Goal: Communication & Community: Answer question/provide support

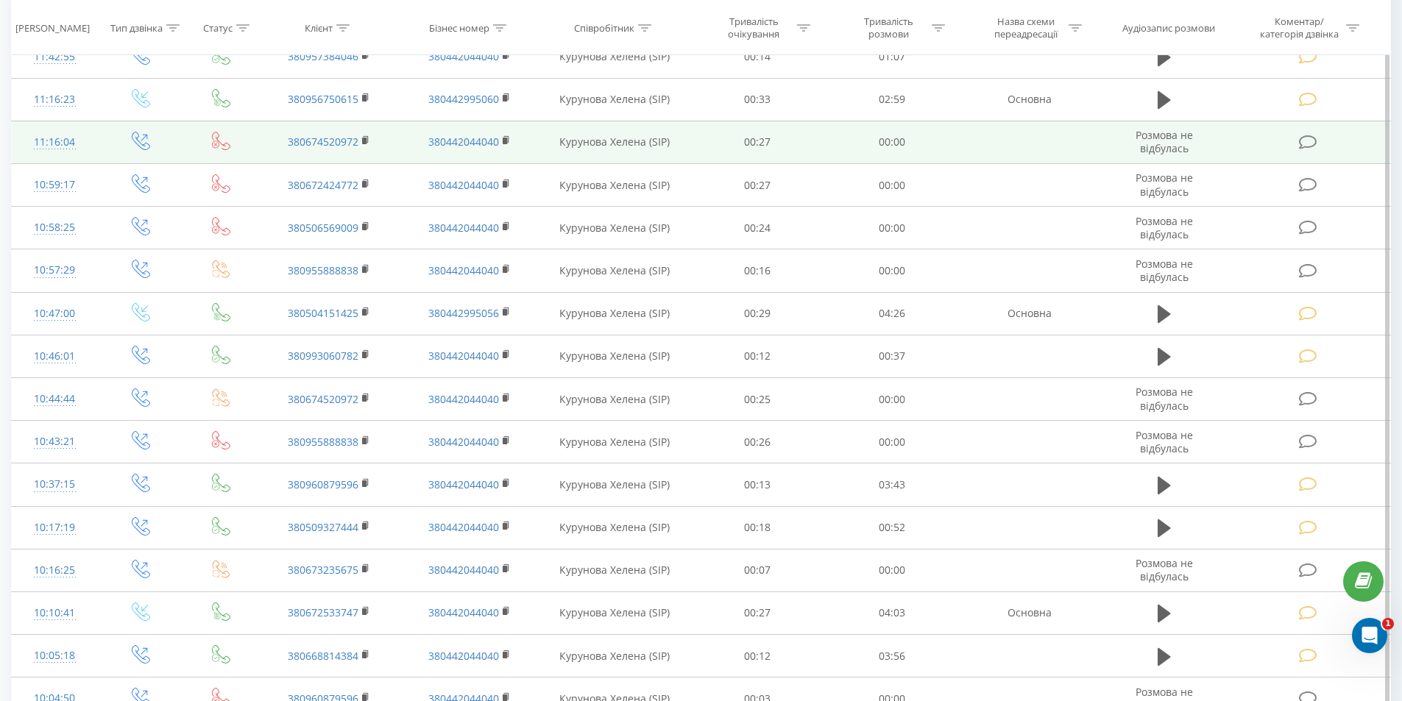
scroll to position [515, 0]
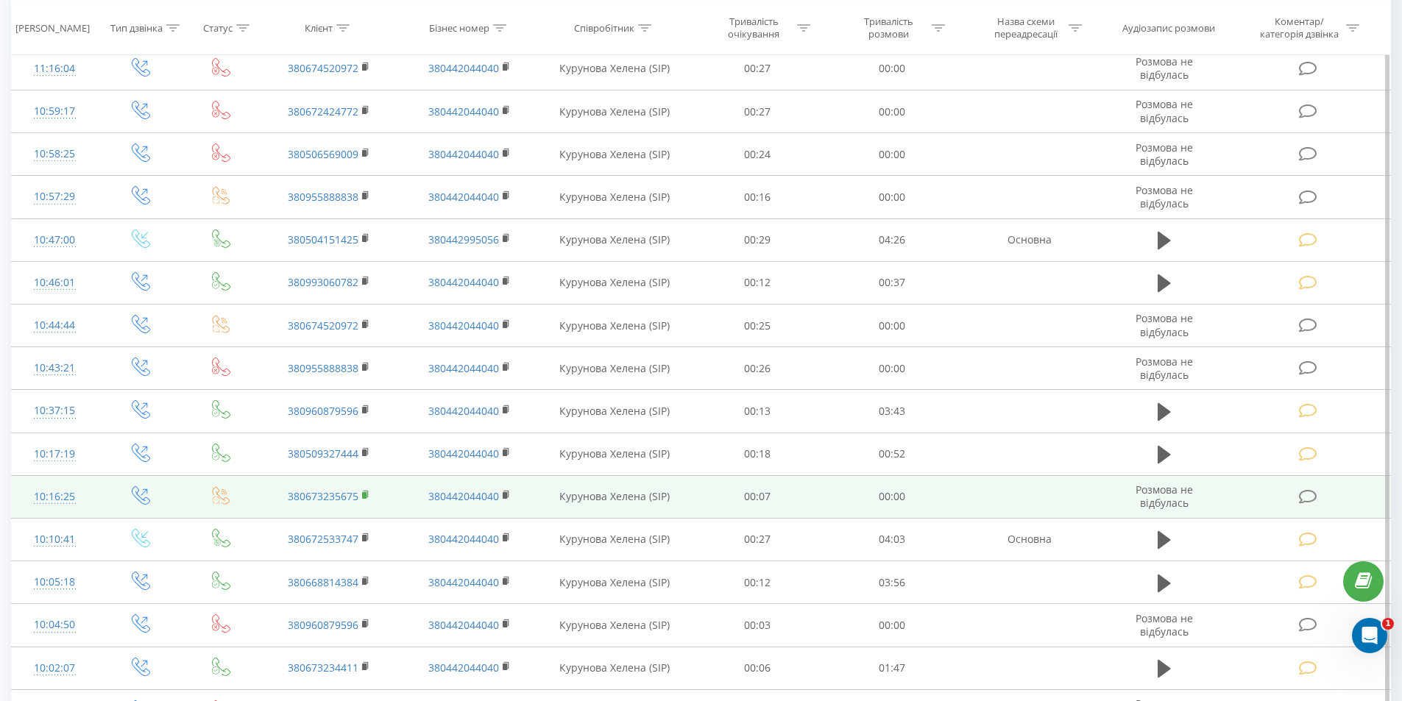
click at [366, 497] on rect at bounding box center [364, 495] width 4 height 7
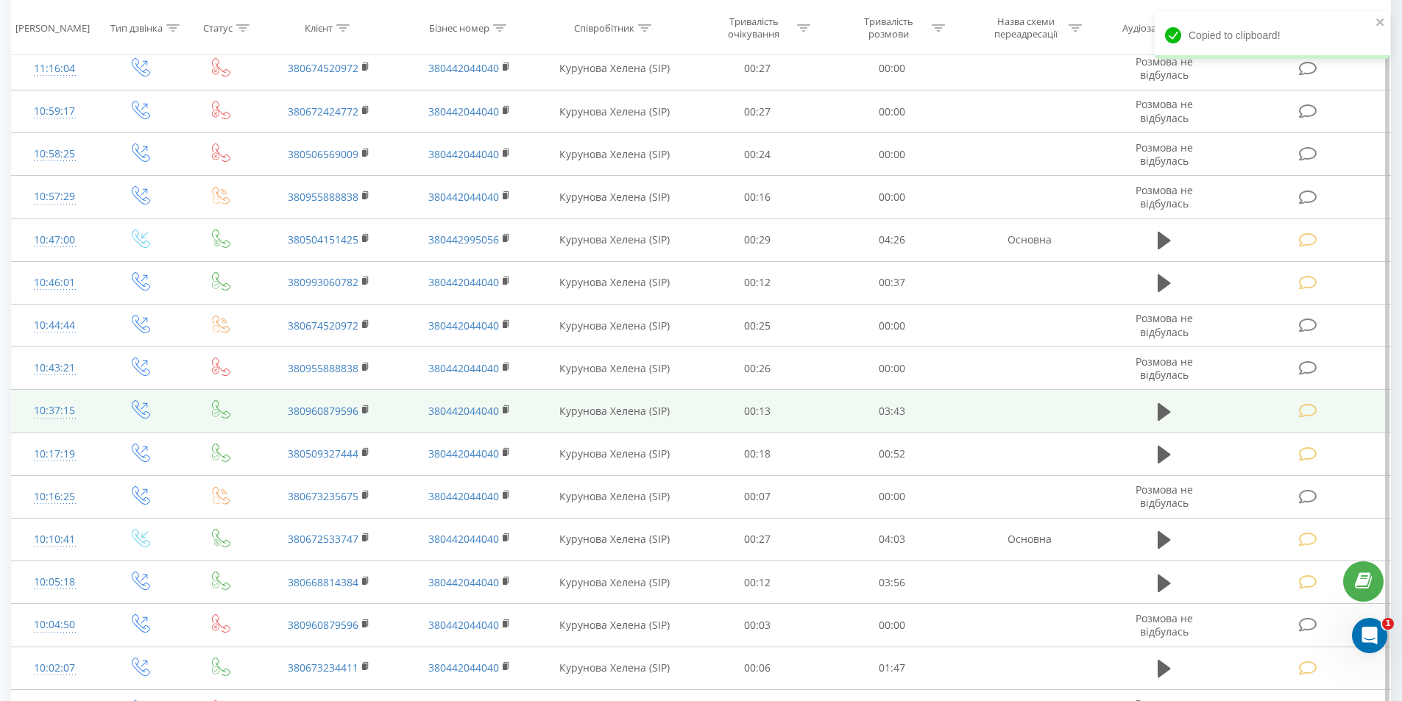
scroll to position [368, 0]
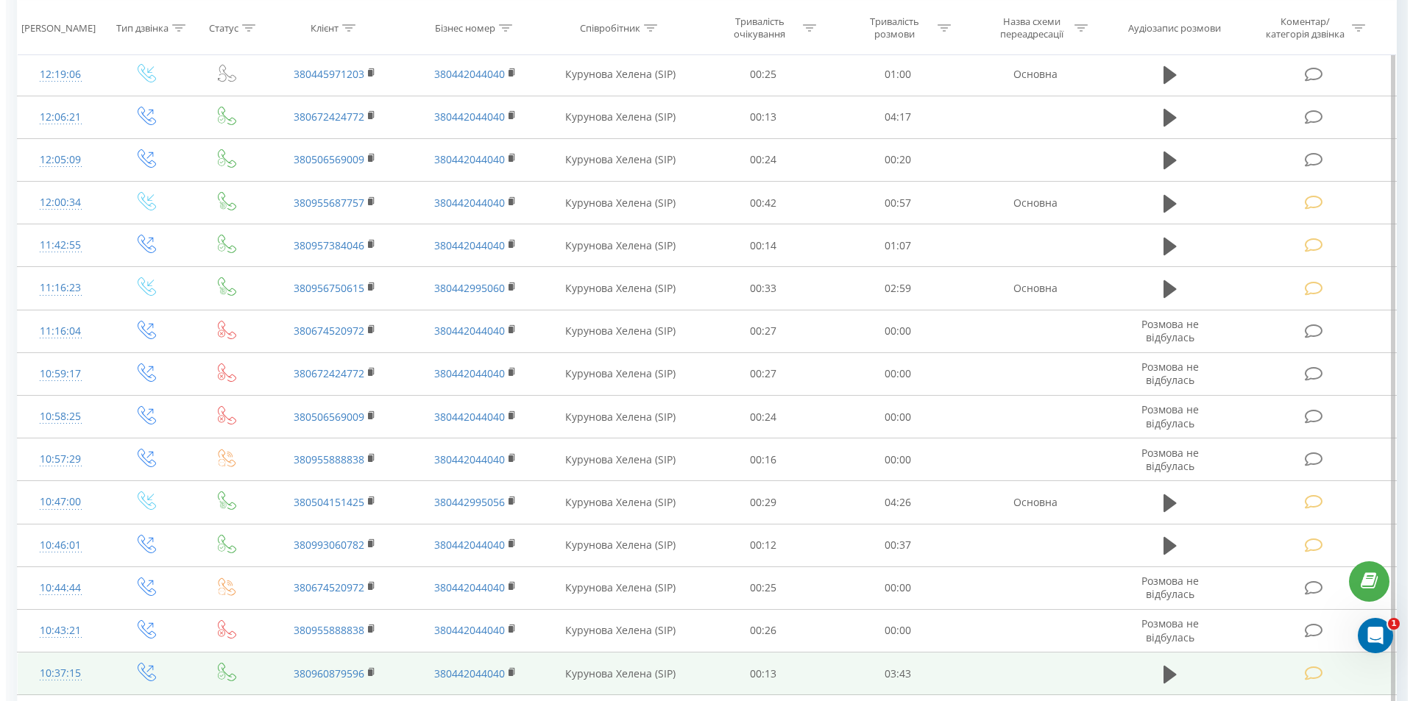
scroll to position [277, 0]
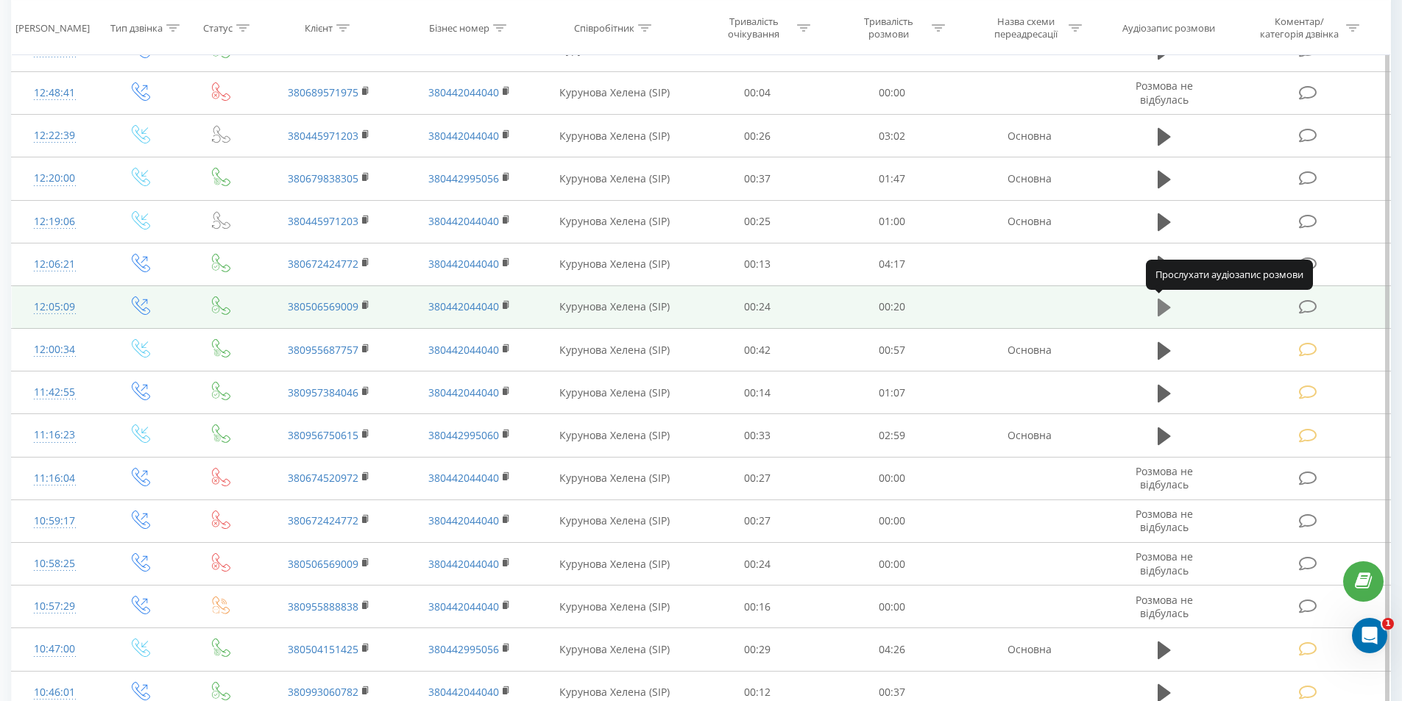
click at [1163, 309] on icon at bounding box center [1163, 308] width 13 height 18
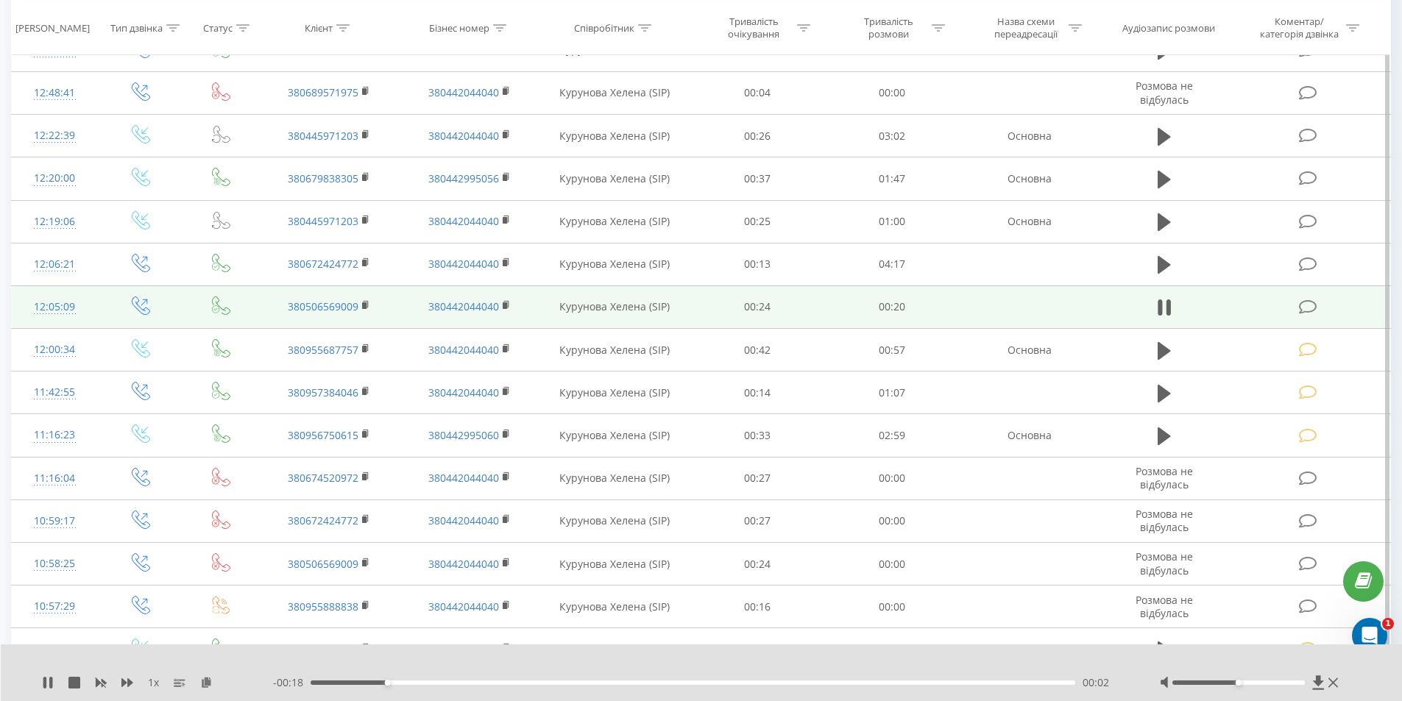
click at [1017, 682] on div "00:02" at bounding box center [692, 683] width 765 height 4
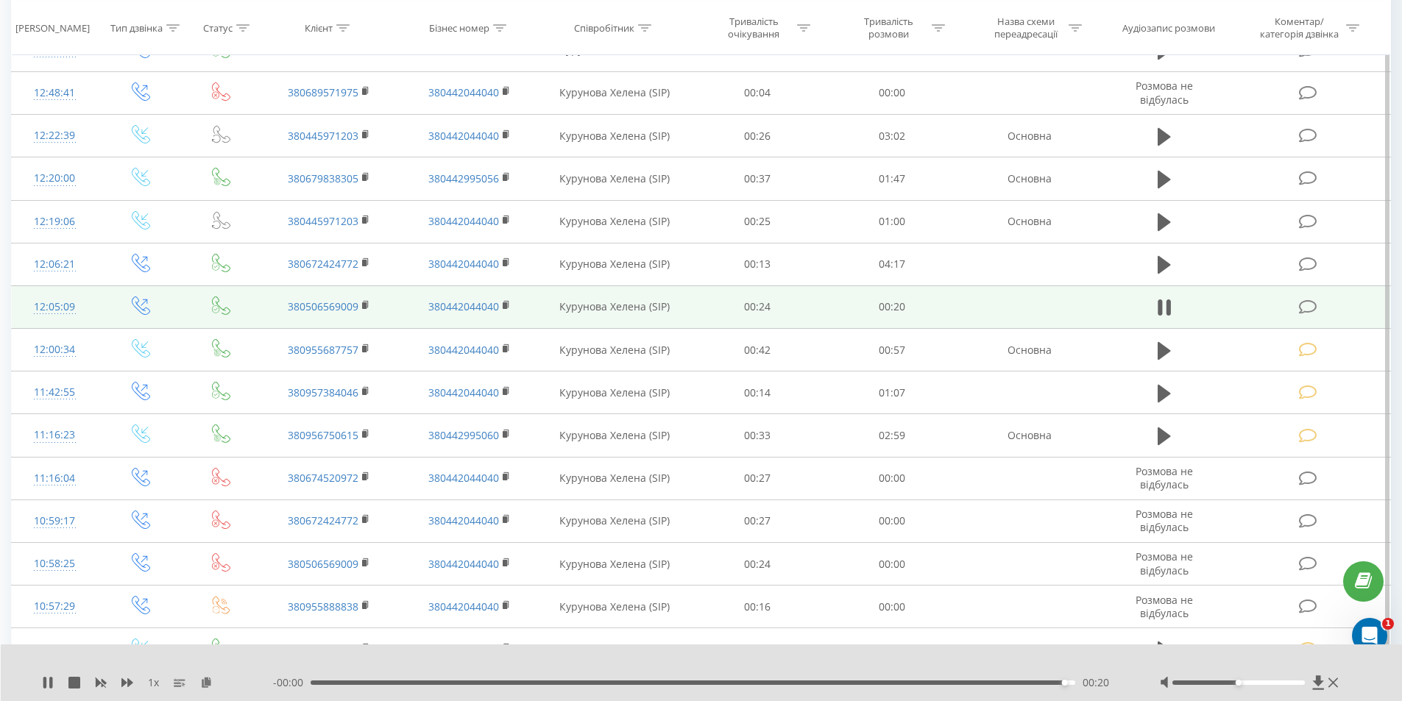
click at [993, 680] on div "- 00:00 00:20 00:20" at bounding box center [698, 682] width 850 height 15
click at [990, 683] on div "00:18" at bounding box center [692, 683] width 765 height 4
click at [972, 682] on div "00:18" at bounding box center [692, 683] width 765 height 4
click at [47, 681] on icon at bounding box center [47, 683] width 9 height 12
click at [879, 682] on div "00:15" at bounding box center [692, 683] width 765 height 4
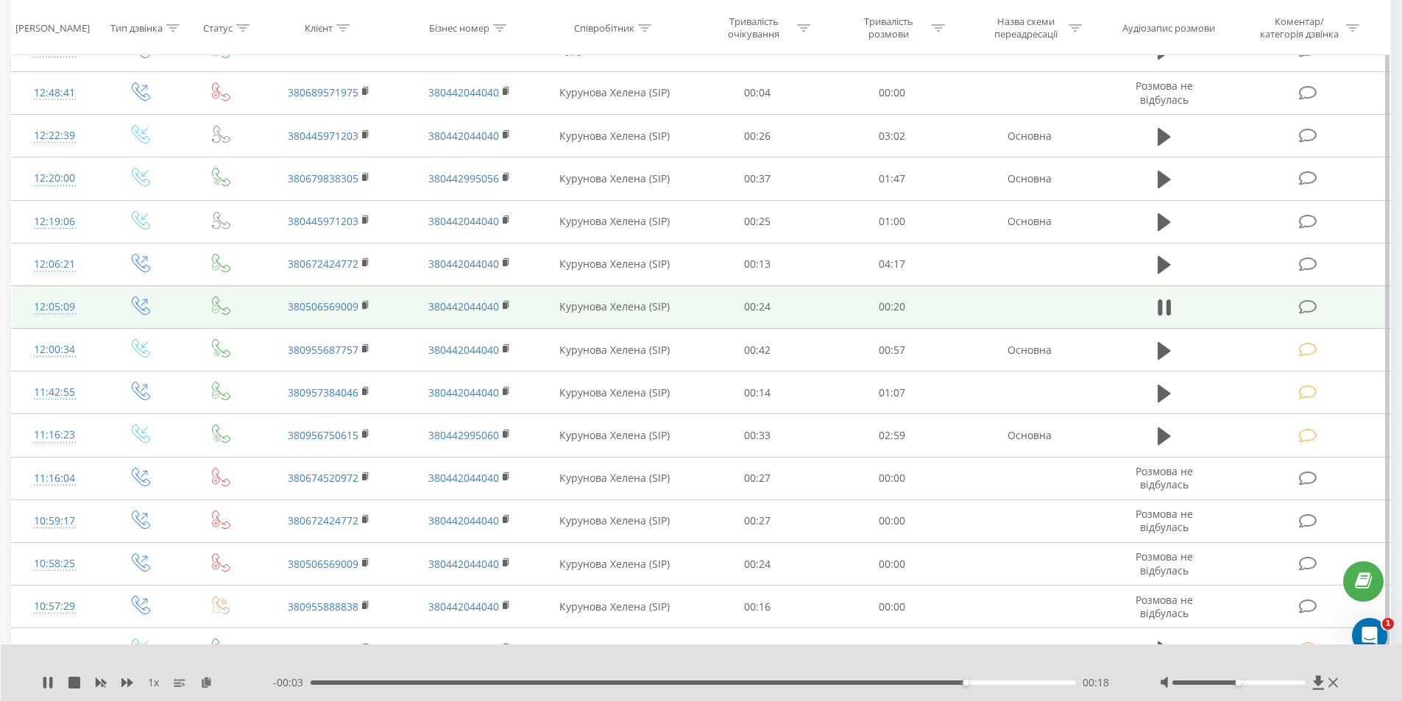
click at [841, 683] on div "00:18" at bounding box center [692, 683] width 765 height 4
click at [1308, 305] on icon at bounding box center [1308, 306] width 18 height 15
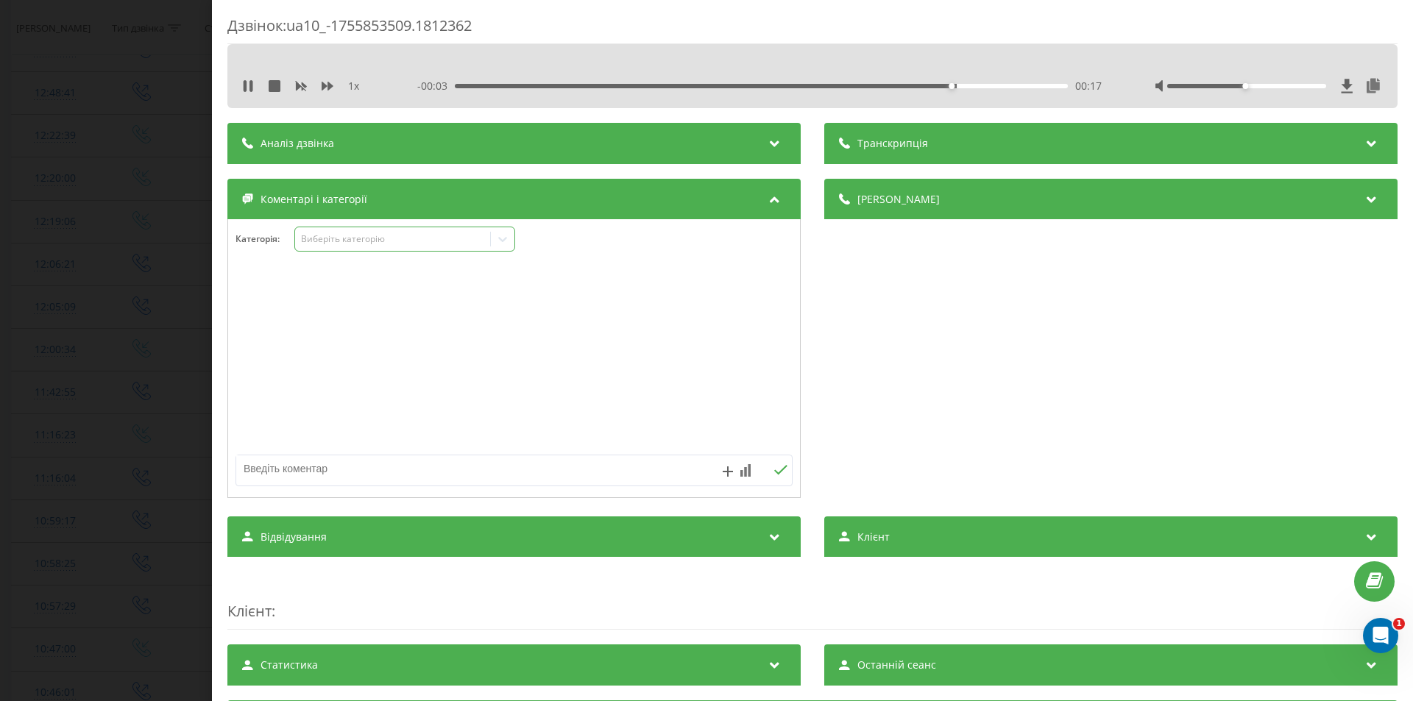
click at [378, 237] on div "Виберіть категорію" at bounding box center [393, 239] width 184 height 12
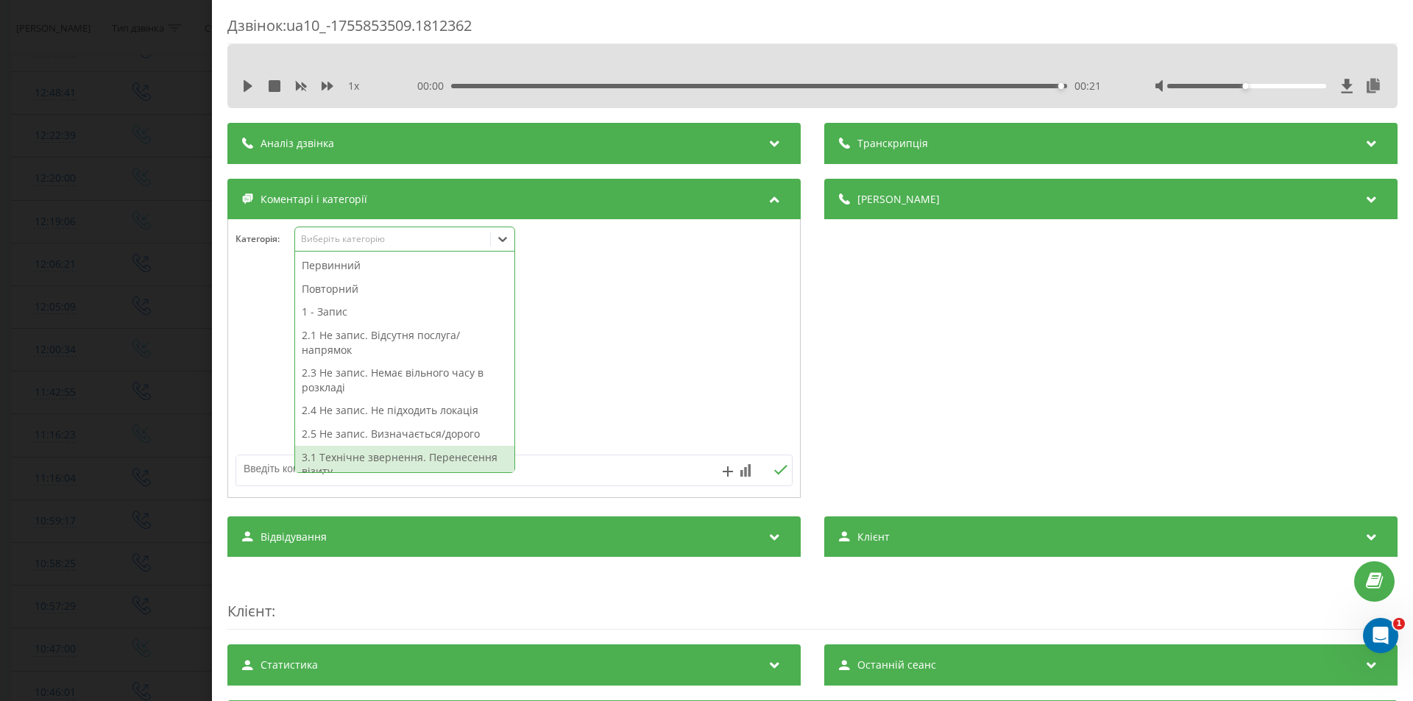
click at [549, 473] on textarea at bounding box center [458, 468] width 444 height 26
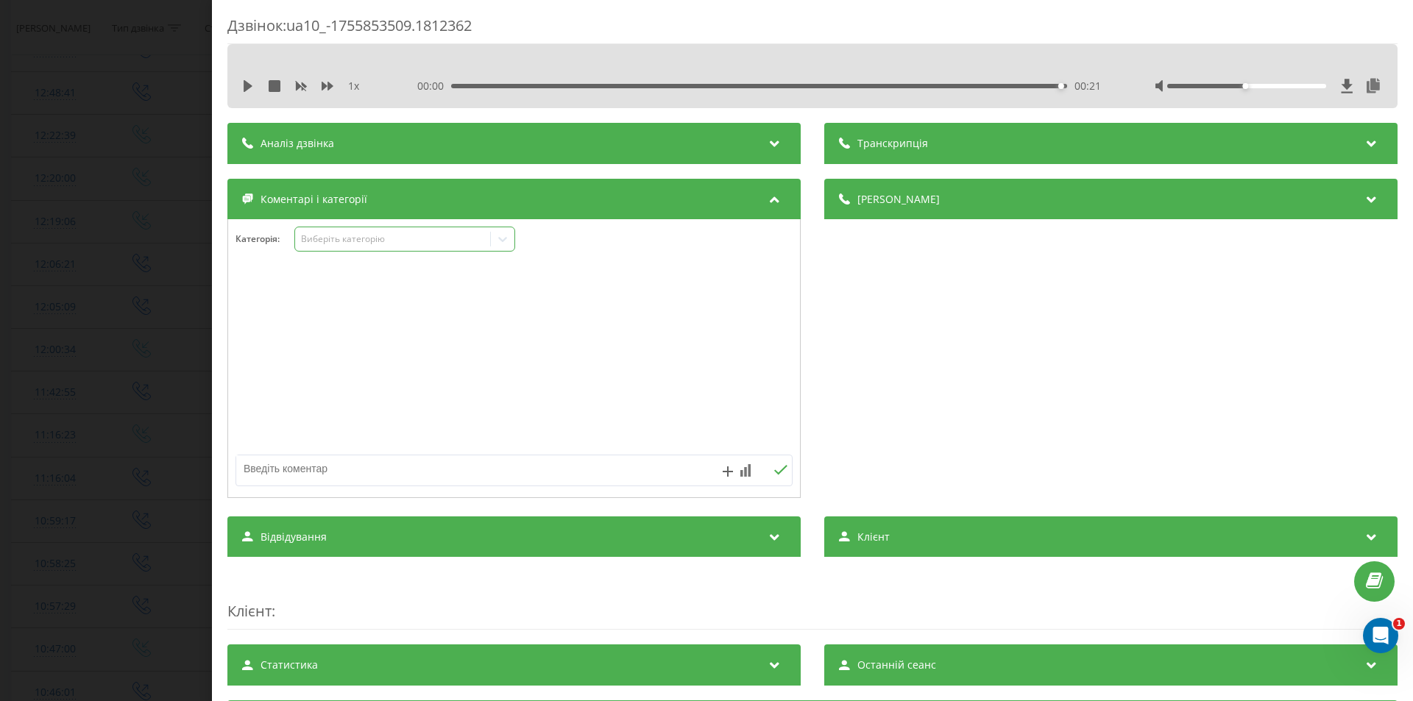
click at [377, 238] on div "Виберіть категорію" at bounding box center [393, 239] width 184 height 12
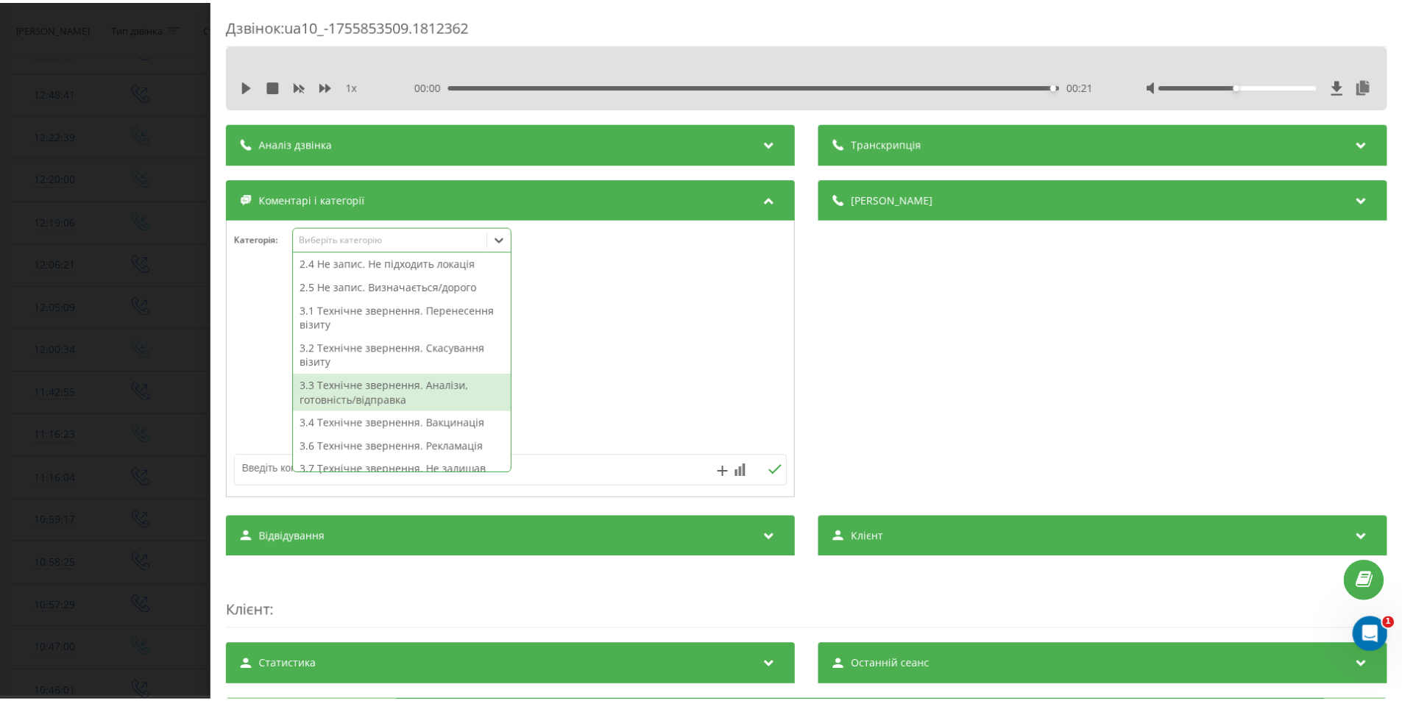
scroll to position [221, 0]
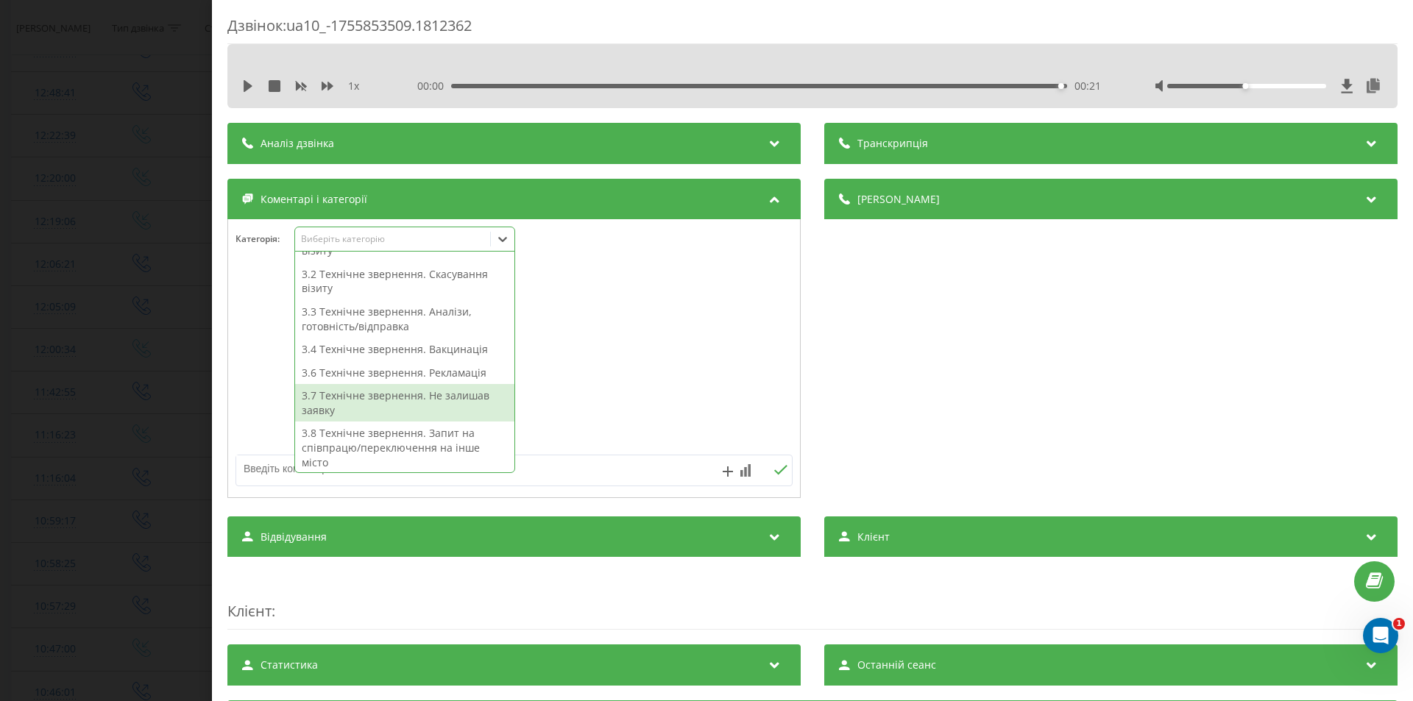
click at [402, 393] on div "3.7 Технічне звернення. Не залишав заявку" at bounding box center [404, 403] width 219 height 38
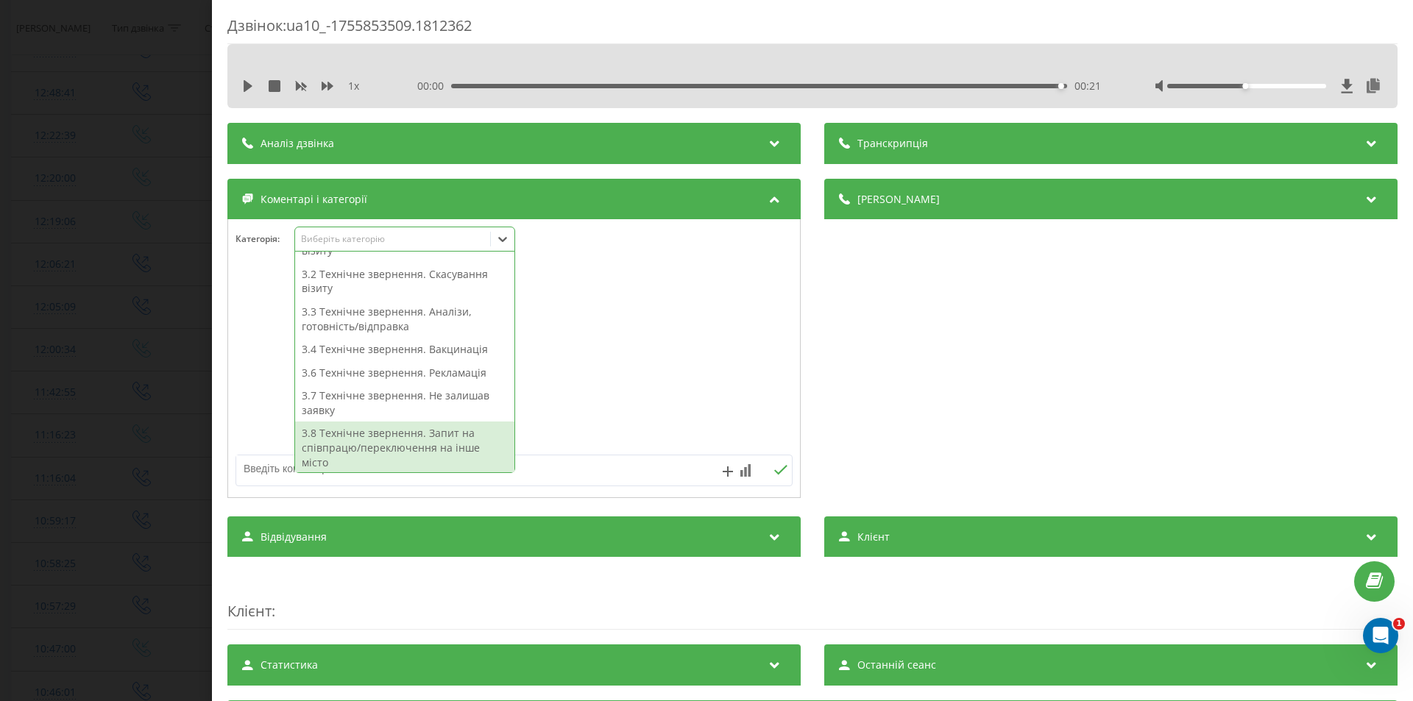
click at [567, 469] on textarea at bounding box center [458, 468] width 444 height 26
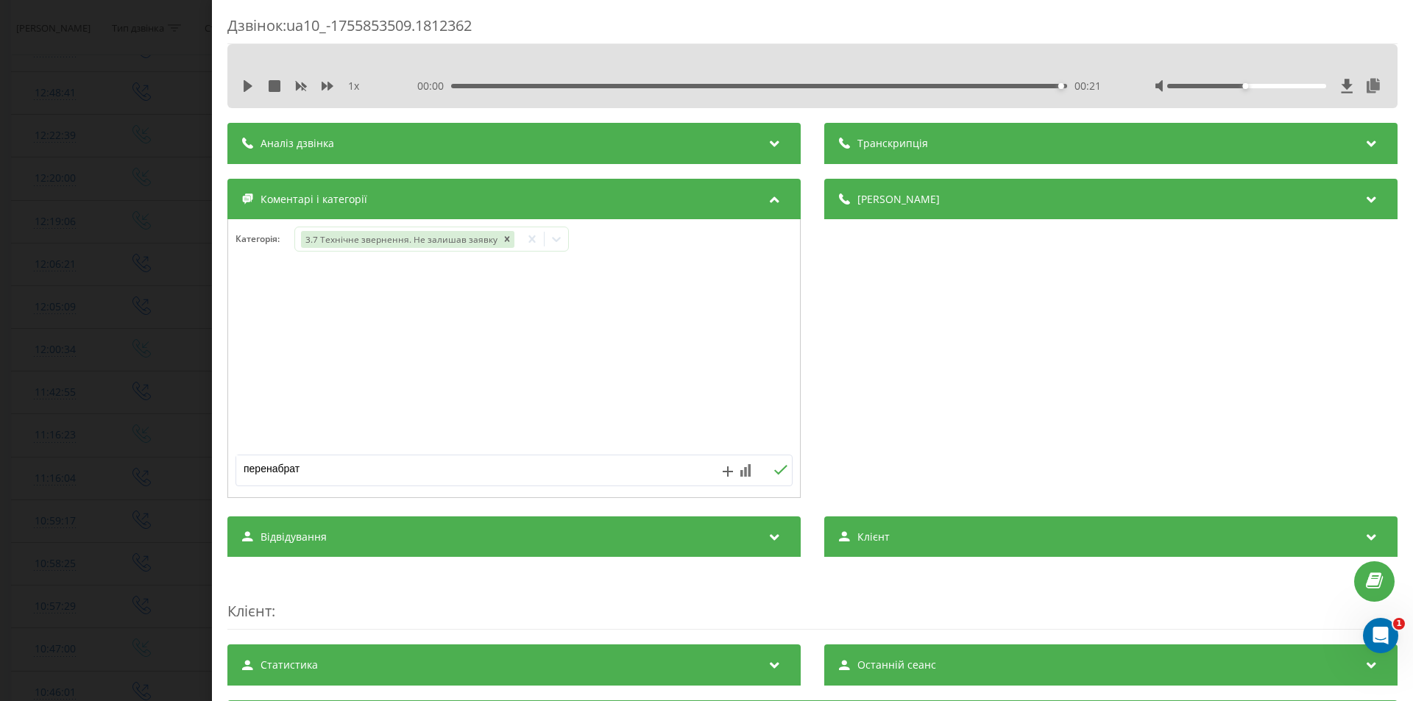
type textarea "перенабрати"
click at [773, 471] on icon at bounding box center [780, 470] width 14 height 10
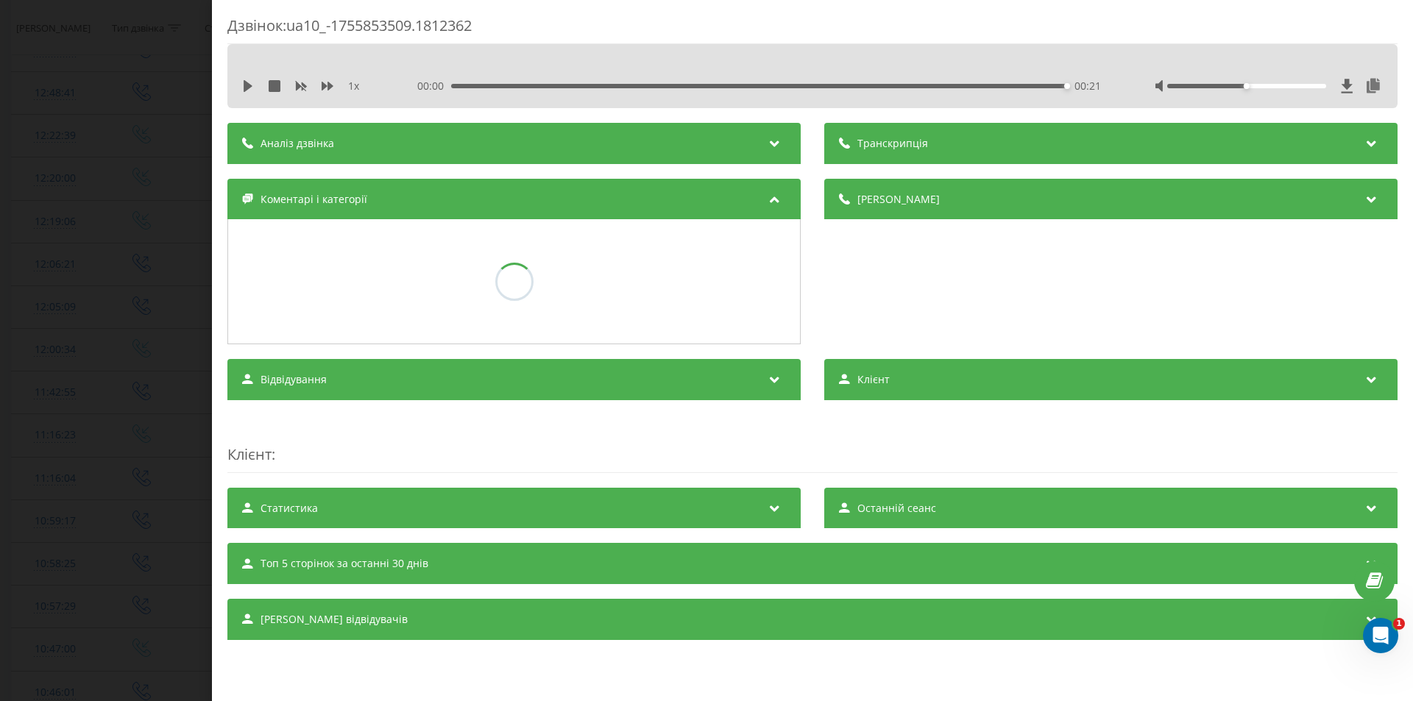
click at [125, 355] on div "Дзвінок : ua10_-1755853509.1812362 1 x 00:00 00:21 00:21 Транскрипція Для AI-ан…" at bounding box center [706, 350] width 1413 height 701
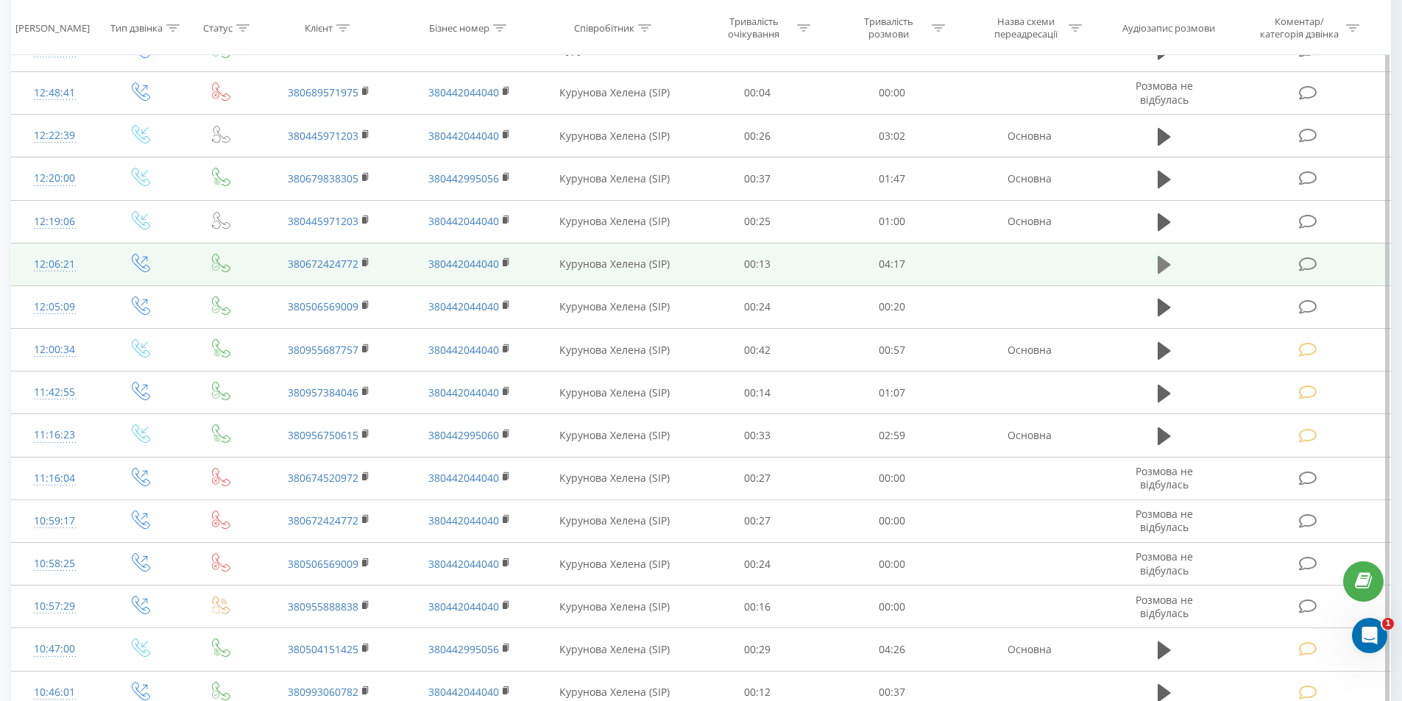
click at [1162, 263] on icon at bounding box center [1163, 265] width 13 height 18
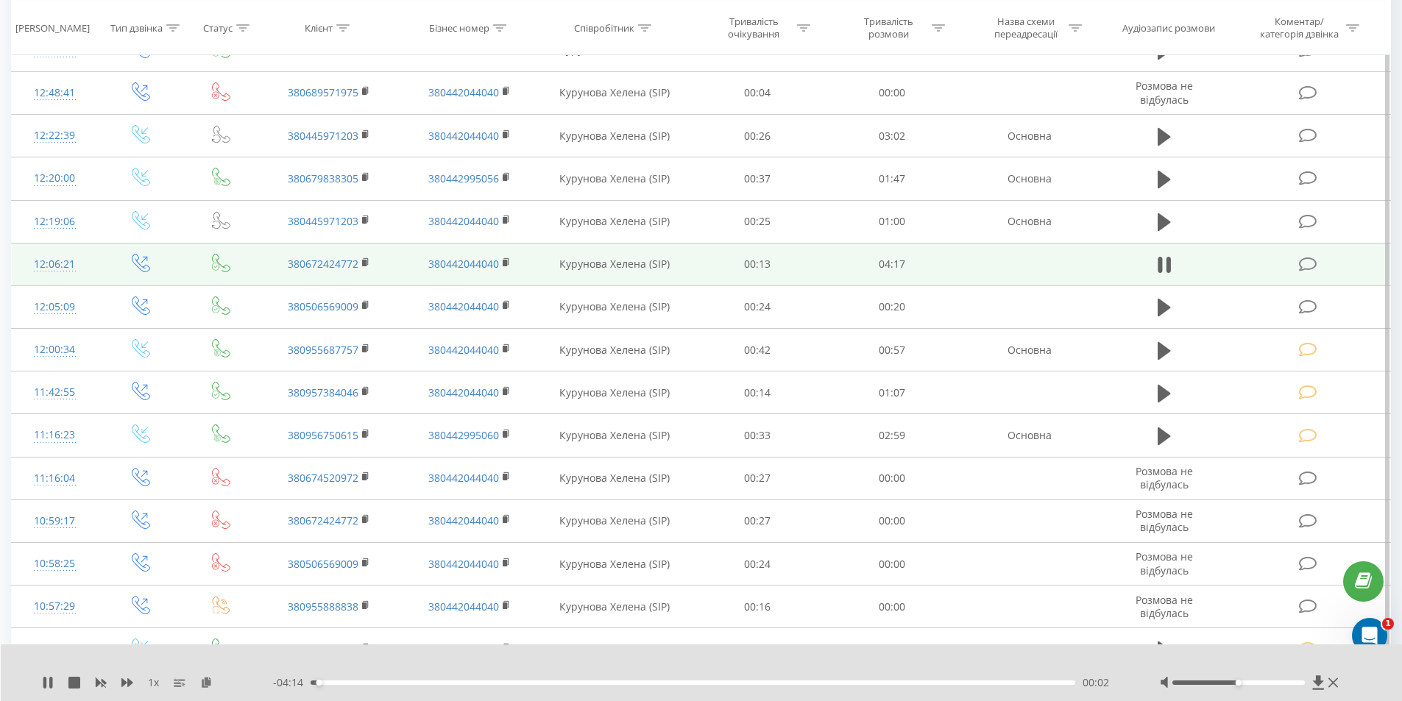
click at [977, 682] on div "00:02" at bounding box center [692, 683] width 765 height 4
click at [977, 682] on div "00:00" at bounding box center [692, 683] width 765 height 4
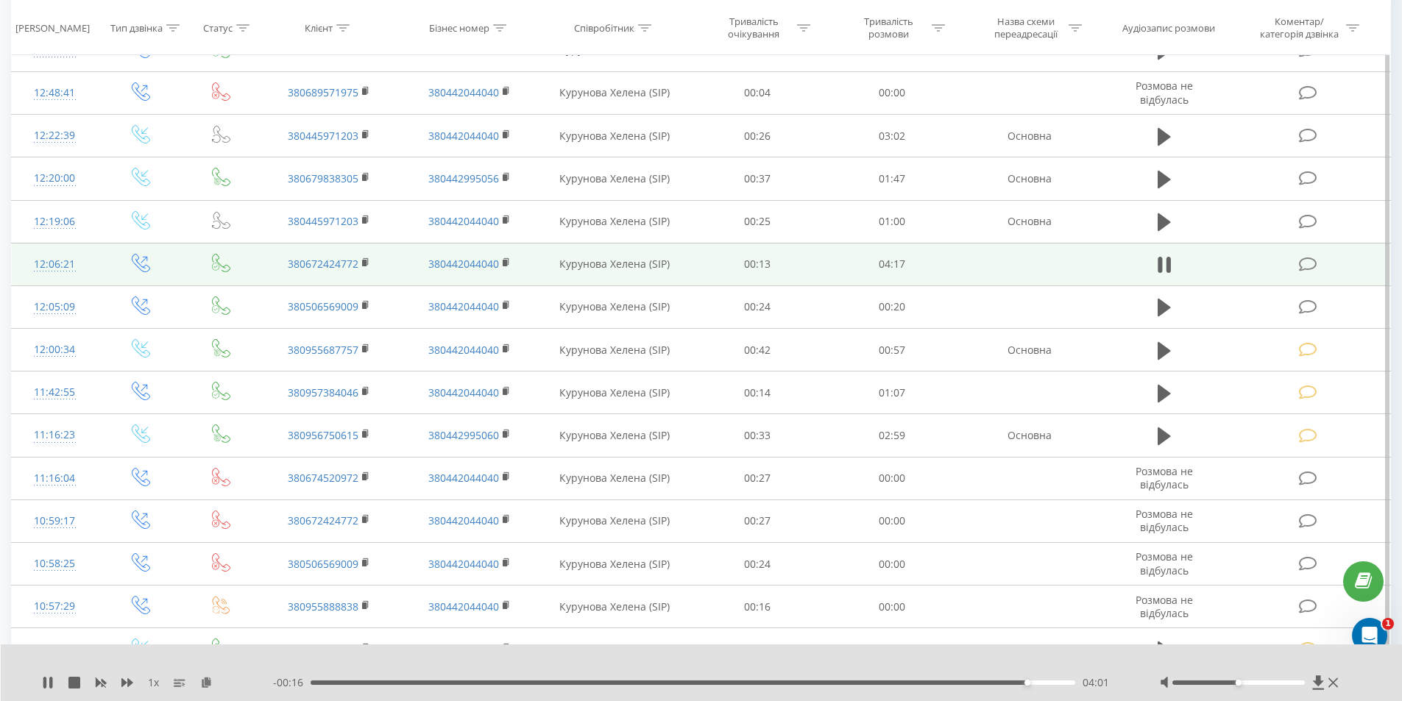
click at [1304, 263] on icon at bounding box center [1308, 264] width 18 height 15
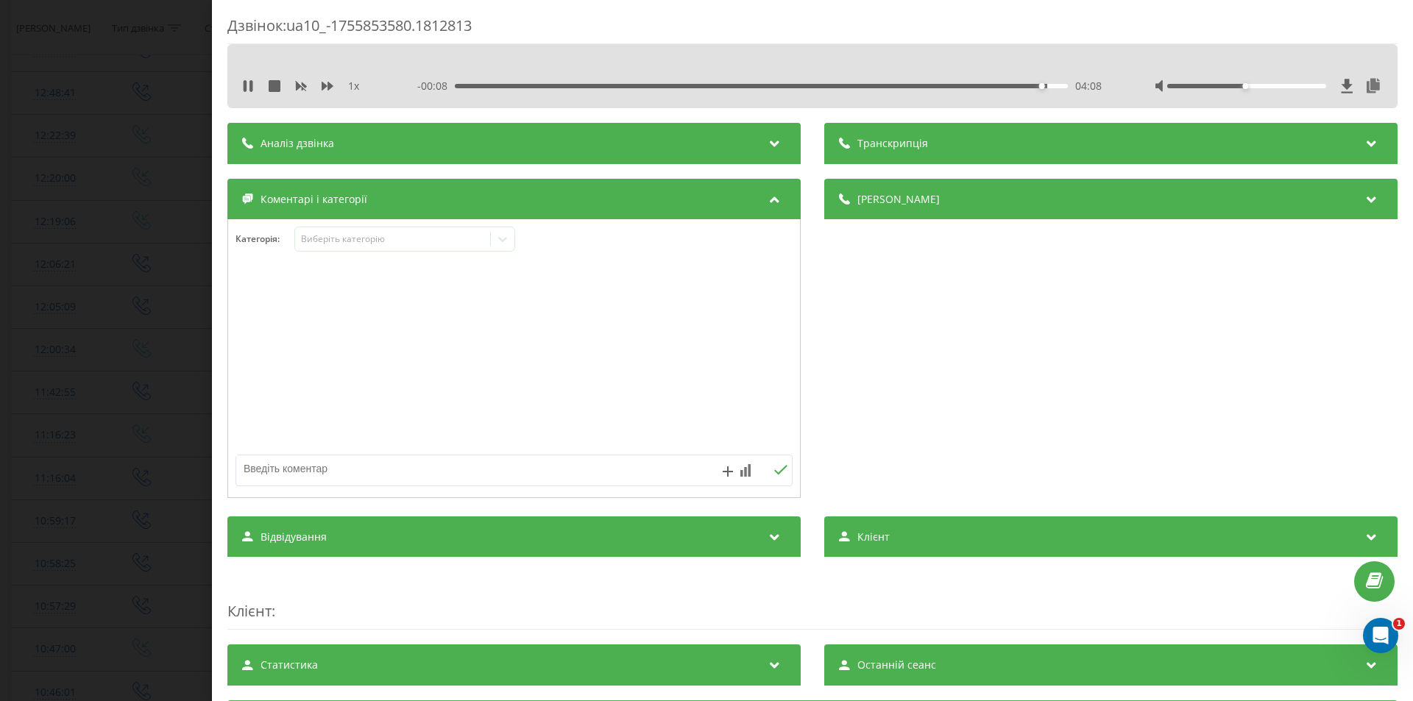
click at [170, 326] on div "Дзвінок : ua10_-1755853580.1812813 1 x - 00:08 04:08 04:08 Транскрипція Для AI-…" at bounding box center [706, 350] width 1413 height 701
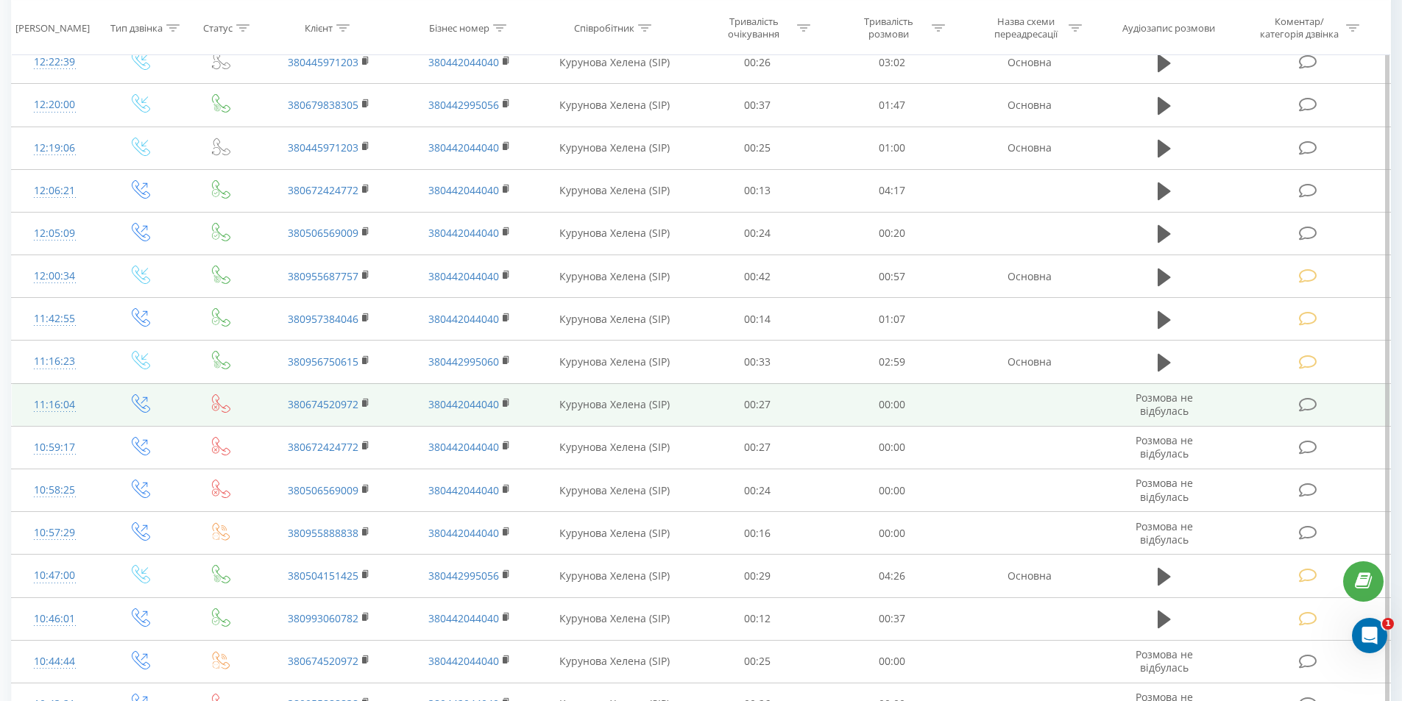
scroll to position [129, 0]
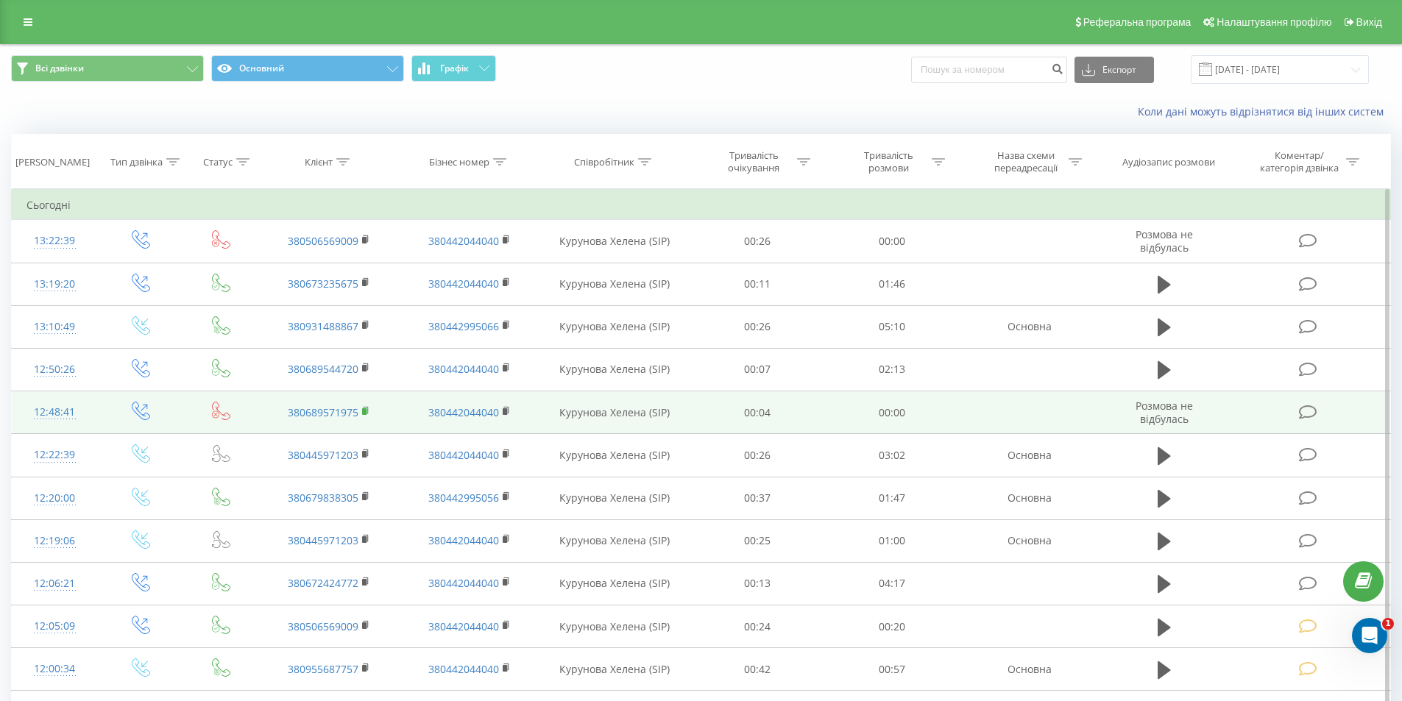
click at [362, 410] on icon at bounding box center [366, 411] width 8 height 10
